Goal: Task Accomplishment & Management: Manage account settings

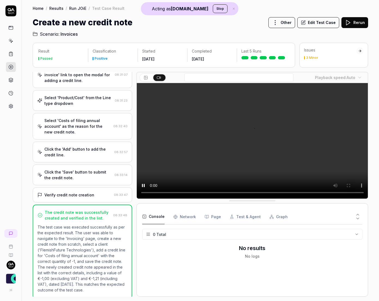
scroll to position [127, 0]
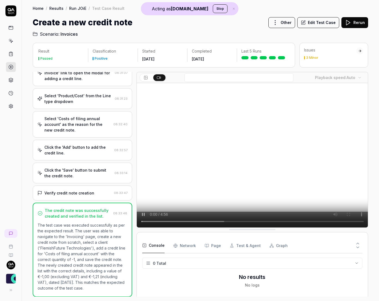
click at [213, 9] on button "Stop" at bounding box center [220, 8] width 15 height 9
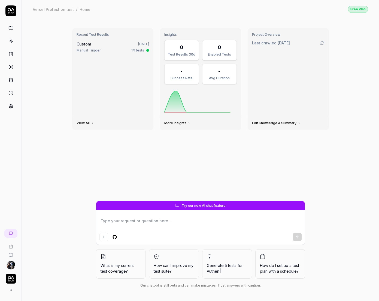
click at [13, 280] on img "button" at bounding box center [11, 279] width 10 height 10
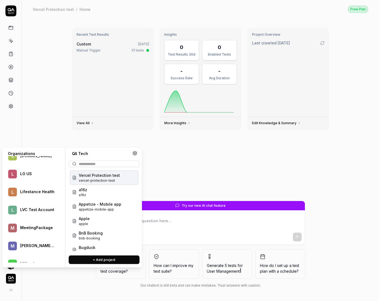
scroll to position [213, 0]
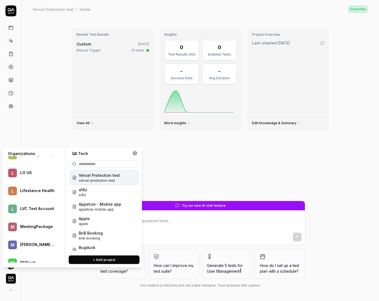
click at [34, 229] on div at bounding box center [37, 229] width 34 height 1
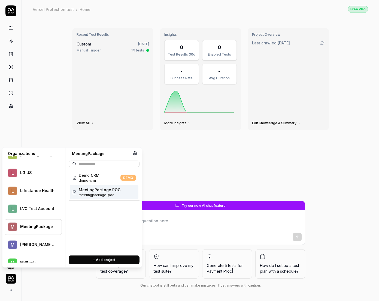
click at [100, 190] on span "MeetingPackage POC" at bounding box center [100, 190] width 42 height 6
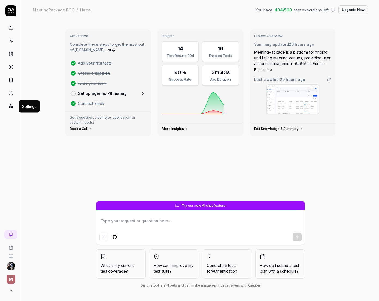
type textarea "*"
click at [10, 107] on icon at bounding box center [10, 106] width 5 height 5
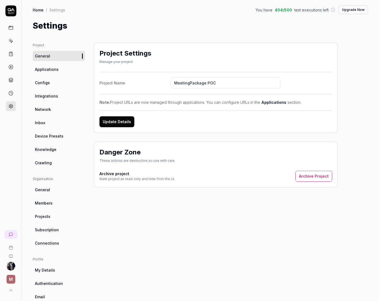
click at [49, 200] on link "Members" at bounding box center [59, 203] width 52 height 10
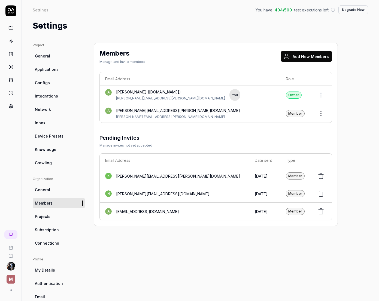
click at [310, 57] on button "Add New Members" at bounding box center [307, 56] width 52 height 11
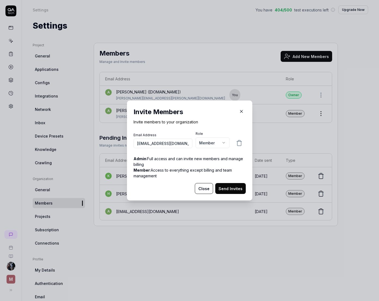
scroll to position [0, 15]
type input "[EMAIL_ADDRESS][DOMAIN_NAME]"
click at [237, 191] on button "Send Invites" at bounding box center [231, 188] width 31 height 11
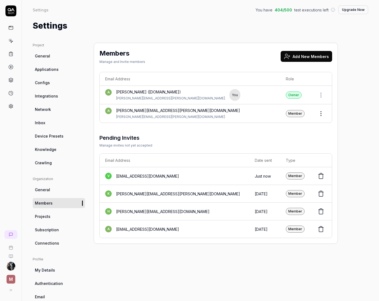
click at [324, 58] on button "Add New Members" at bounding box center [307, 56] width 52 height 11
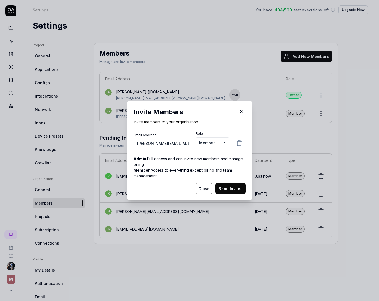
scroll to position [0, 12]
type input "[PERSON_NAME][EMAIL_ADDRESS][PERSON_NAME][DOMAIN_NAME]"
click at [242, 191] on button "Send Invites" at bounding box center [231, 188] width 31 height 11
